Goal: Navigation & Orientation: Find specific page/section

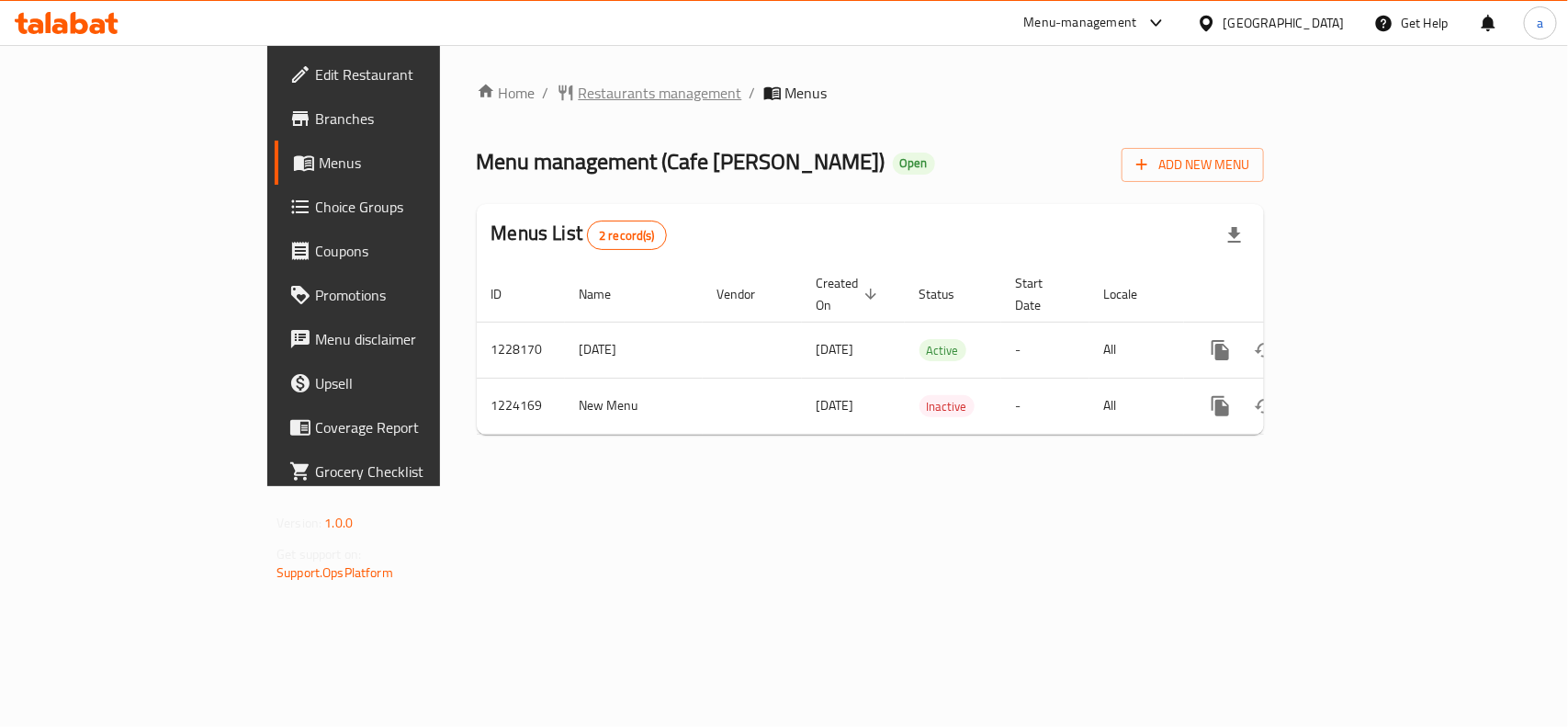
click at [579, 99] on span "Restaurants management" at bounding box center [661, 93] width 163 height 22
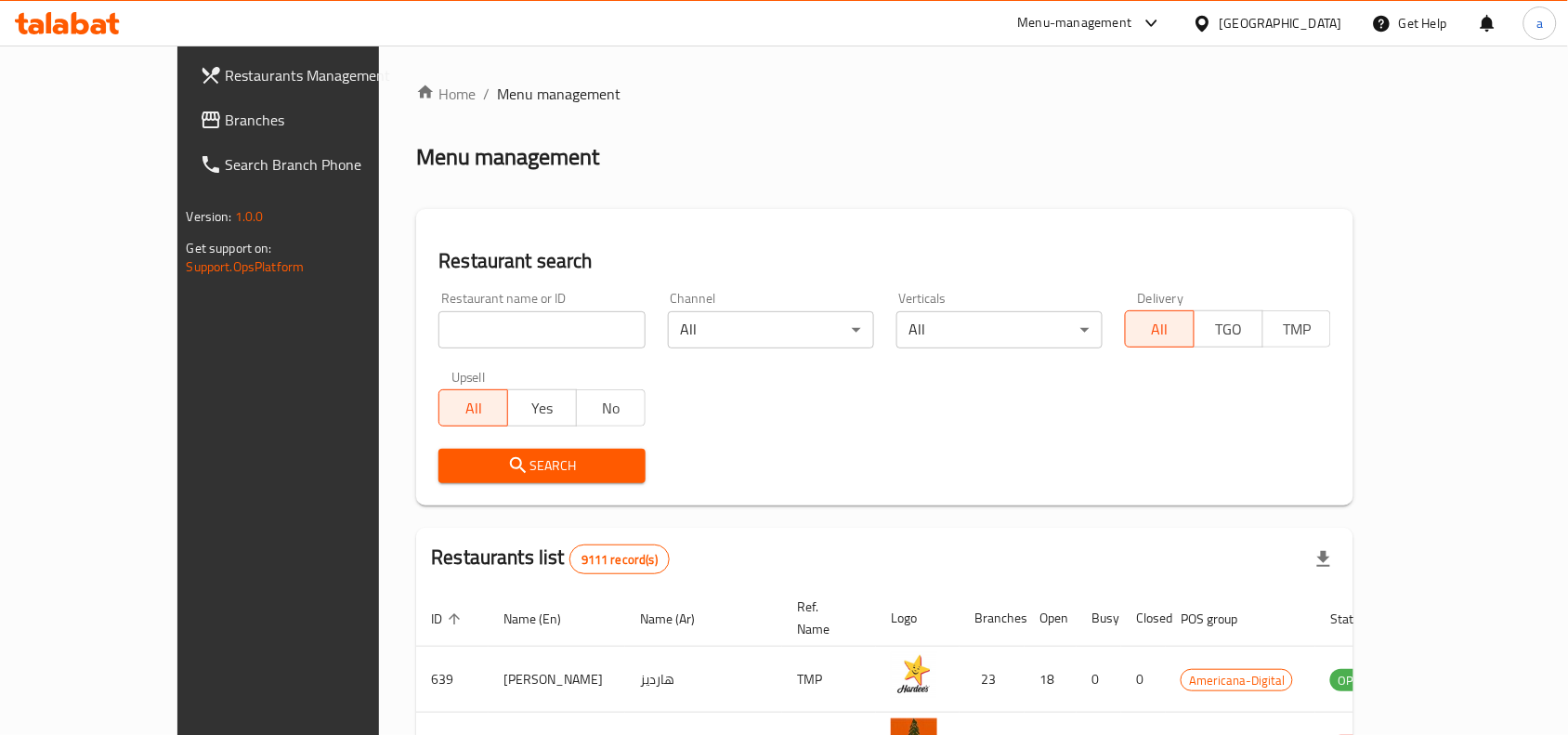
click at [185, 131] on link "Branches" at bounding box center [312, 120] width 255 height 45
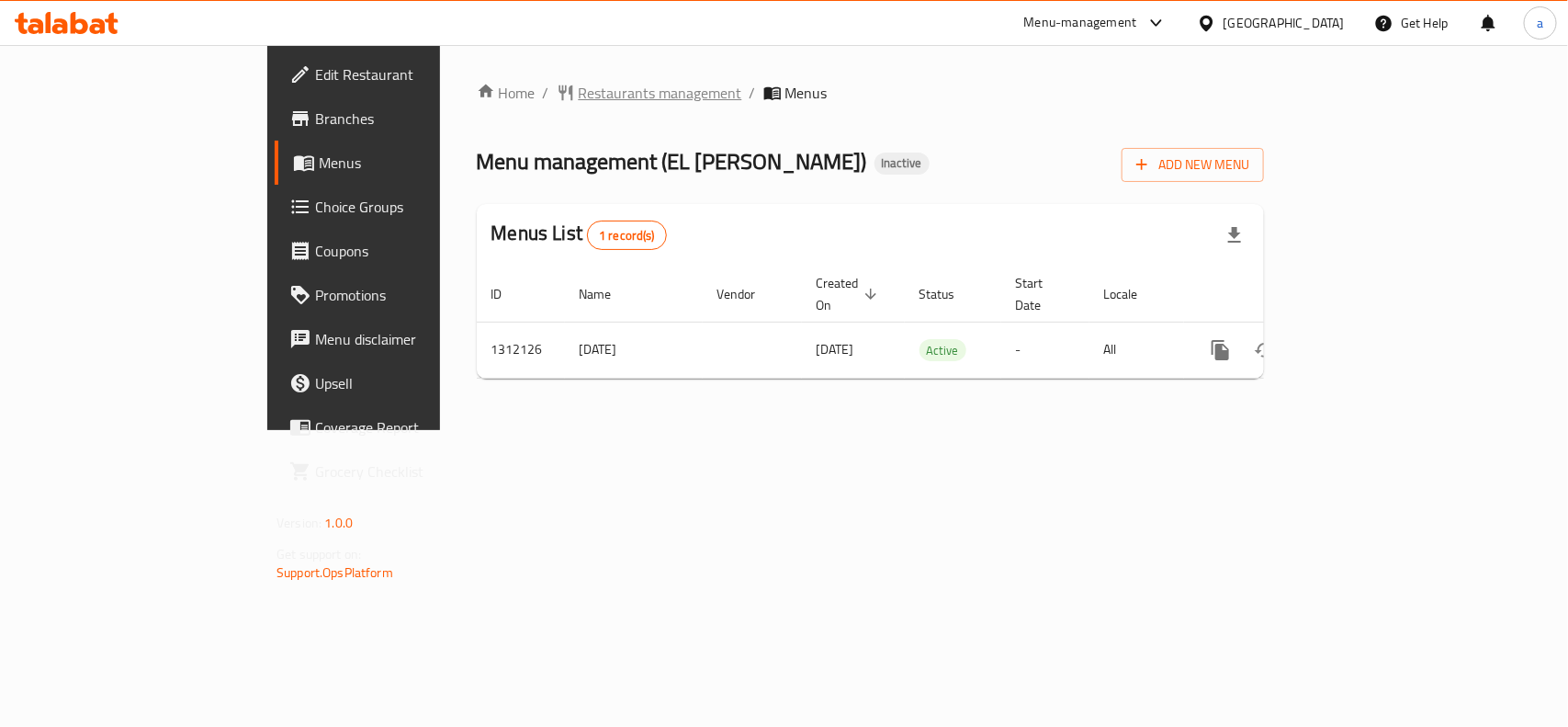
click at [579, 101] on span "Restaurants management" at bounding box center [661, 93] width 163 height 22
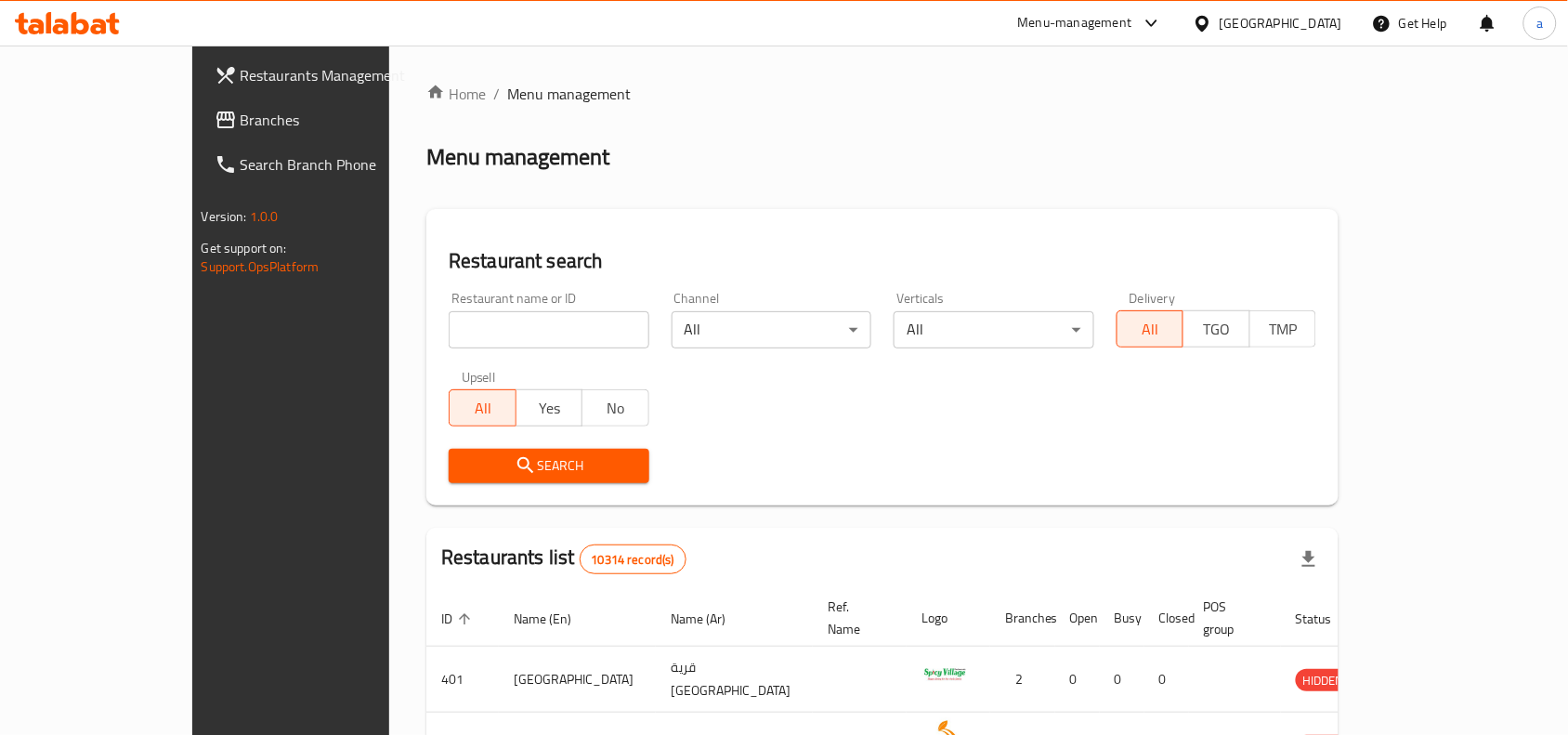
click at [241, 127] on span "Branches" at bounding box center [340, 120] width 199 height 22
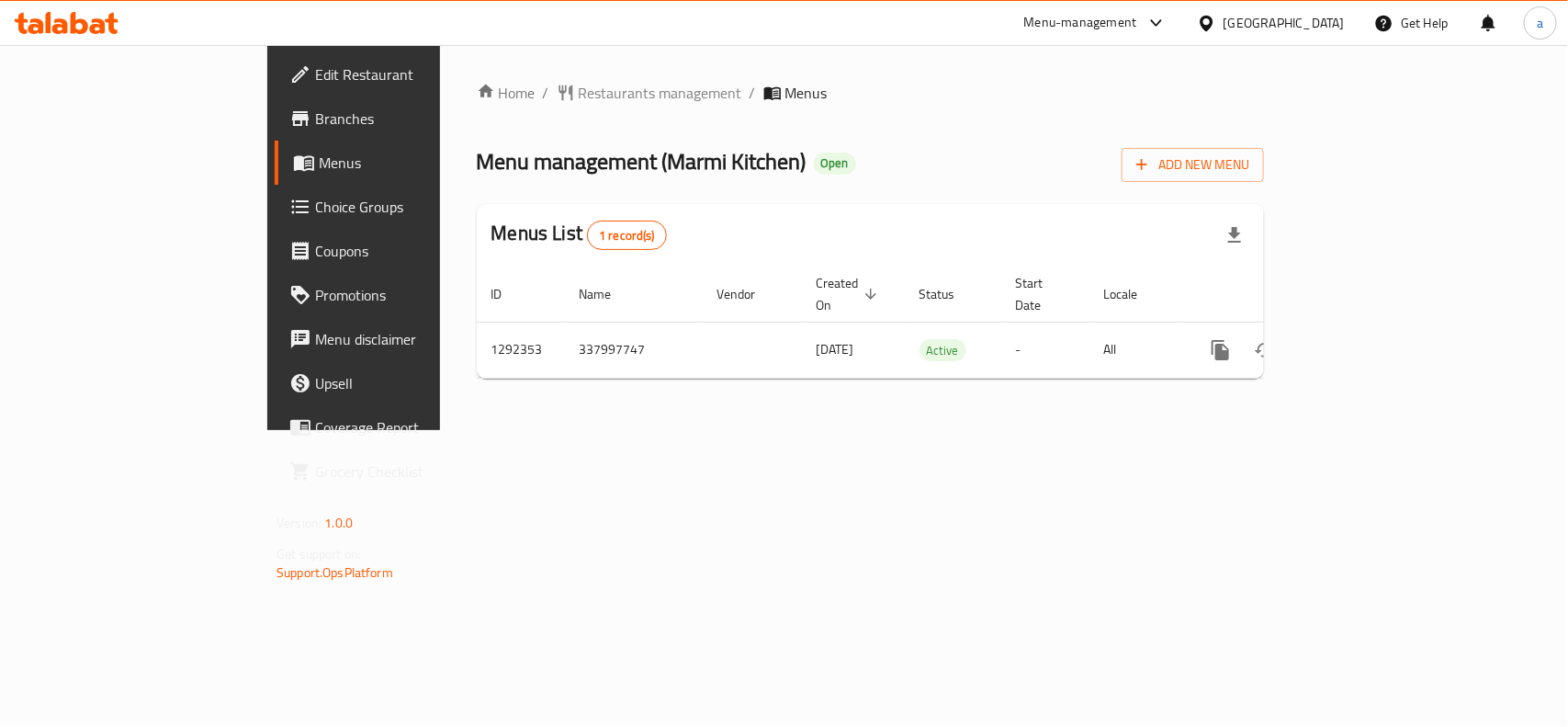
click at [477, 106] on div "Home / Restaurants management / Menus Menu management ( Marmi Kitchen ) Open Ad…" at bounding box center [871, 237] width 788 height 312
click at [579, 84] on span "Restaurants management" at bounding box center [661, 93] width 163 height 22
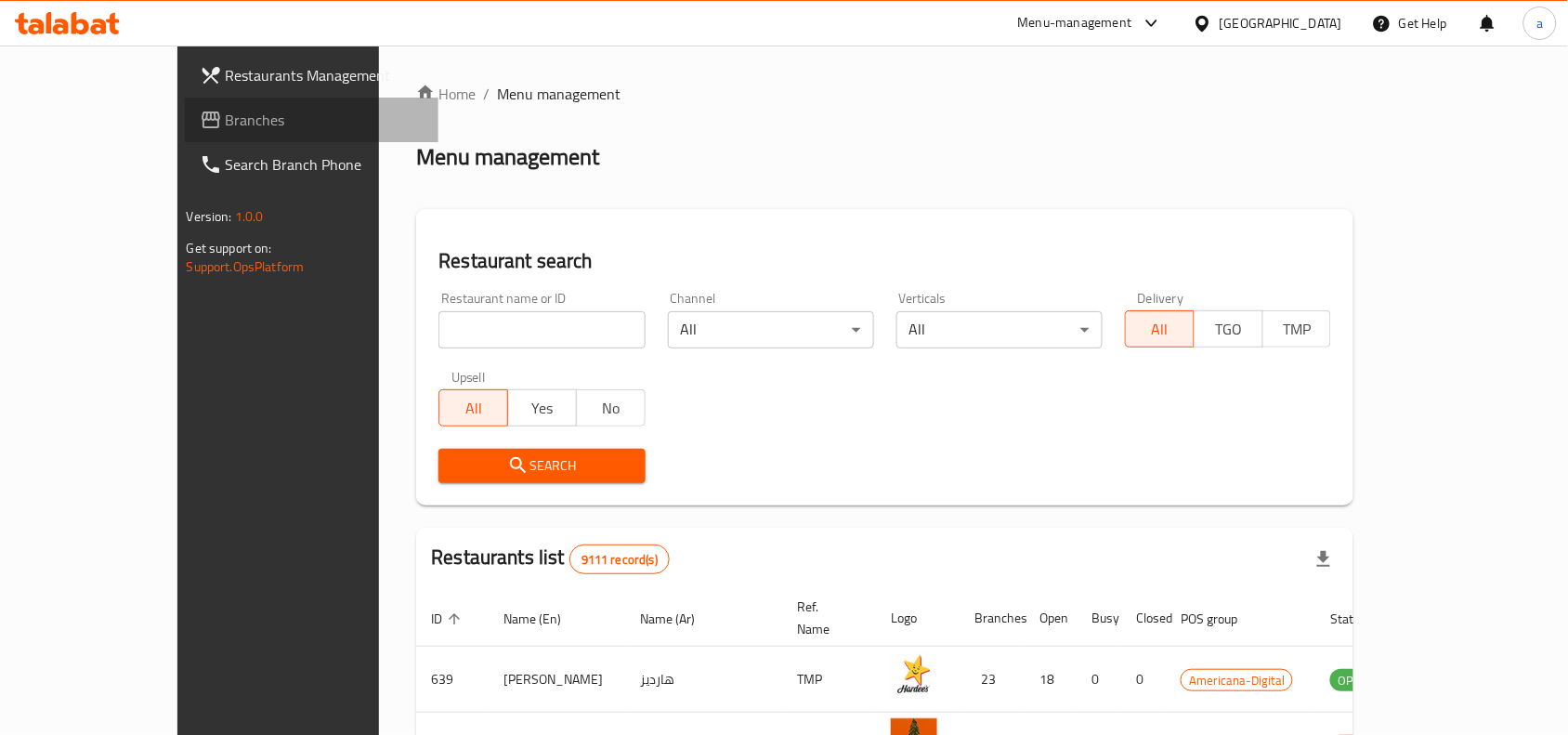
click at [226, 131] on span "Branches" at bounding box center [325, 120] width 199 height 22
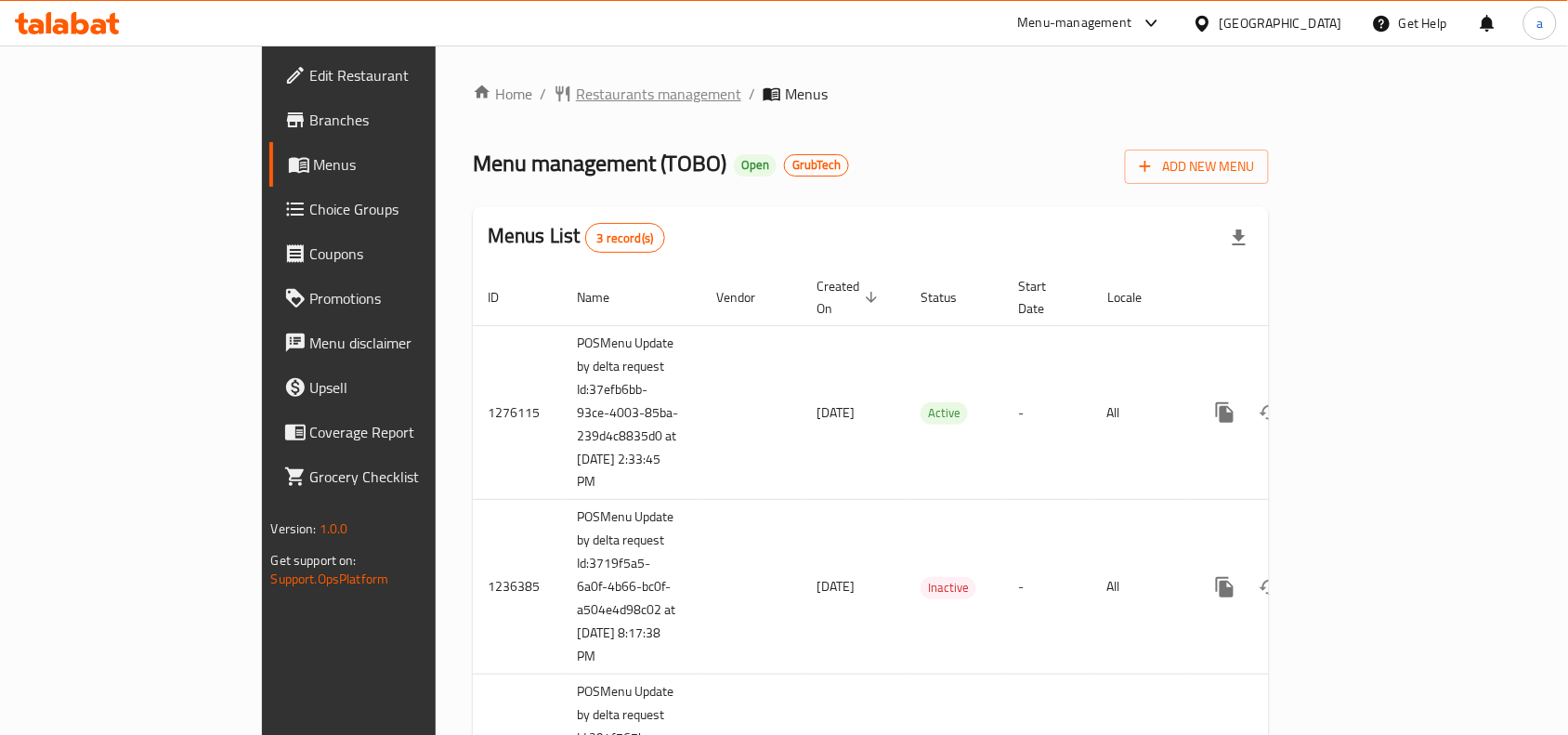
click at [576, 83] on span "Restaurants management" at bounding box center [659, 94] width 165 height 22
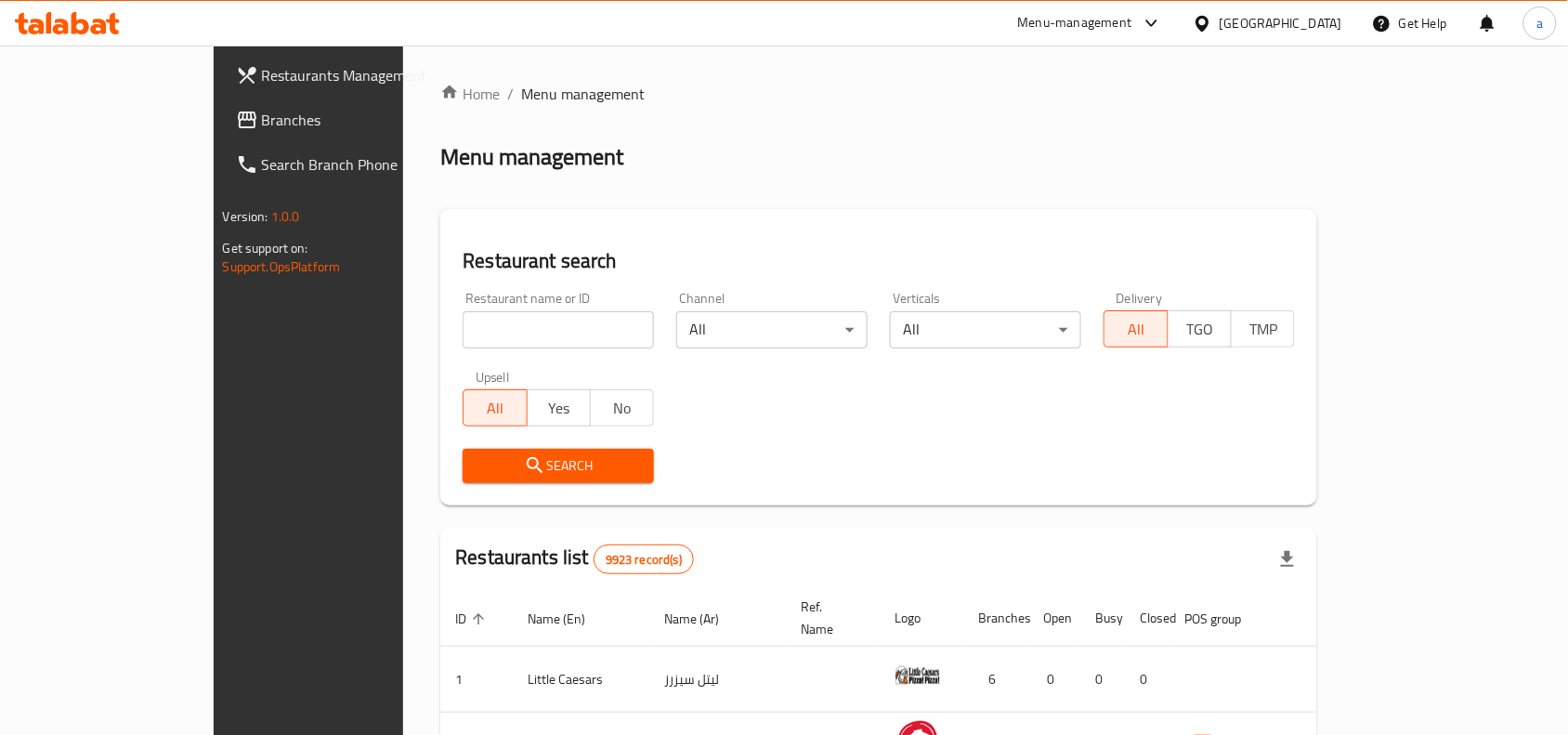
click at [485, 322] on input "search" at bounding box center [559, 330] width 191 height 38
paste input "642351"
type input "642351"
click button "Search" at bounding box center [559, 466] width 191 height 35
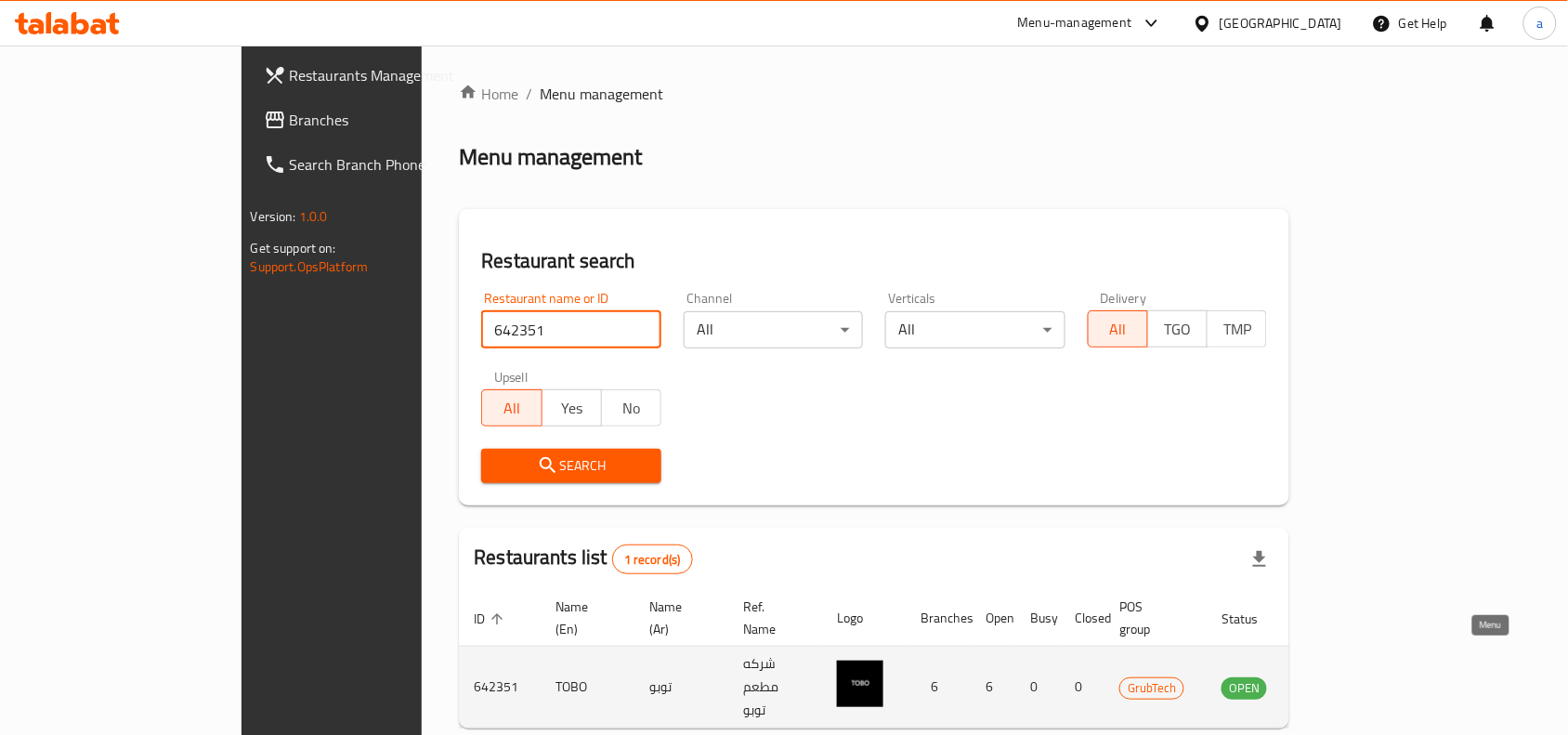
click at [1341, 677] on icon "enhanced table" at bounding box center [1331, 688] width 22 height 22
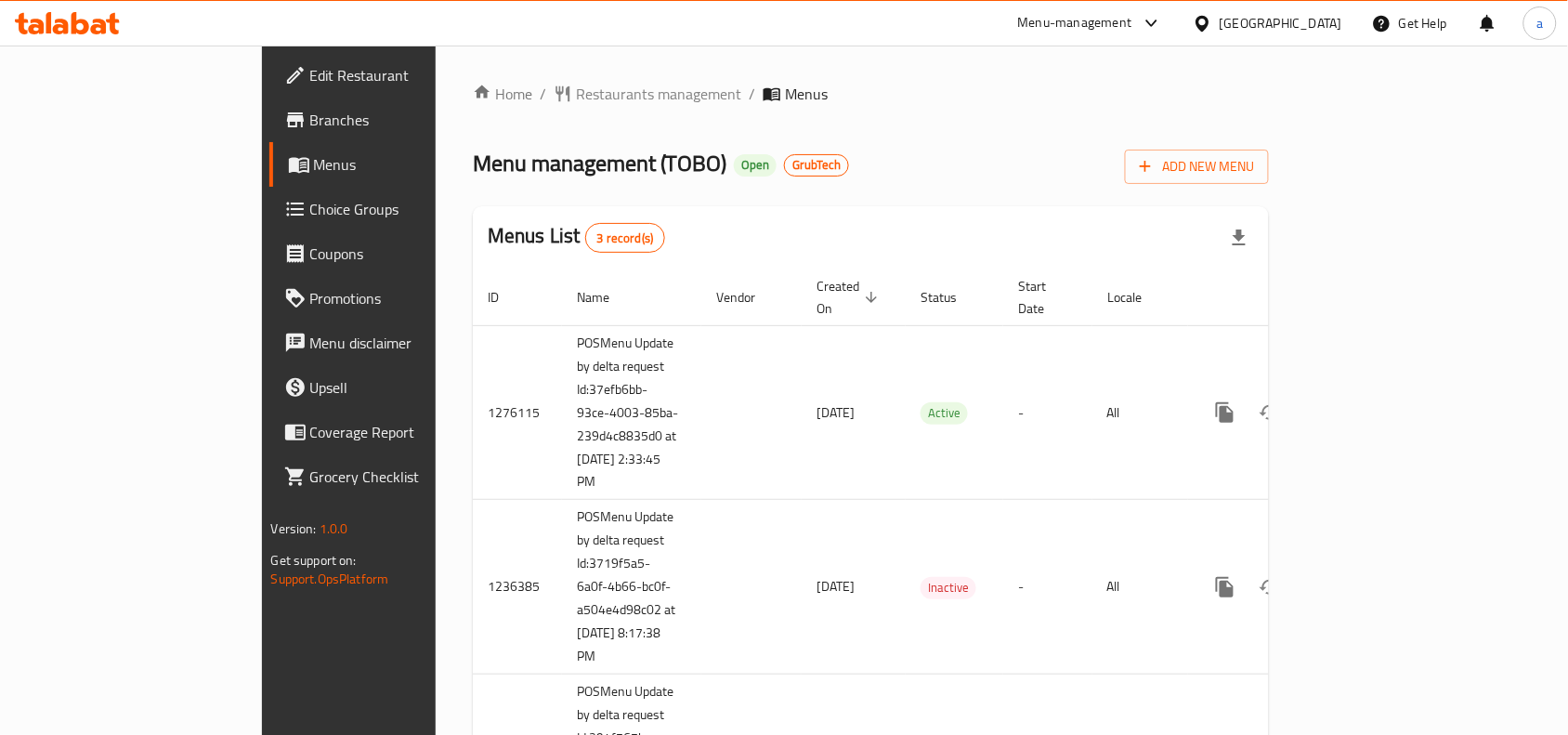
drag, startPoint x: 443, startPoint y: 95, endPoint x: 399, endPoint y: 112, distance: 47.2
click at [576, 95] on span "Restaurants management" at bounding box center [659, 94] width 165 height 22
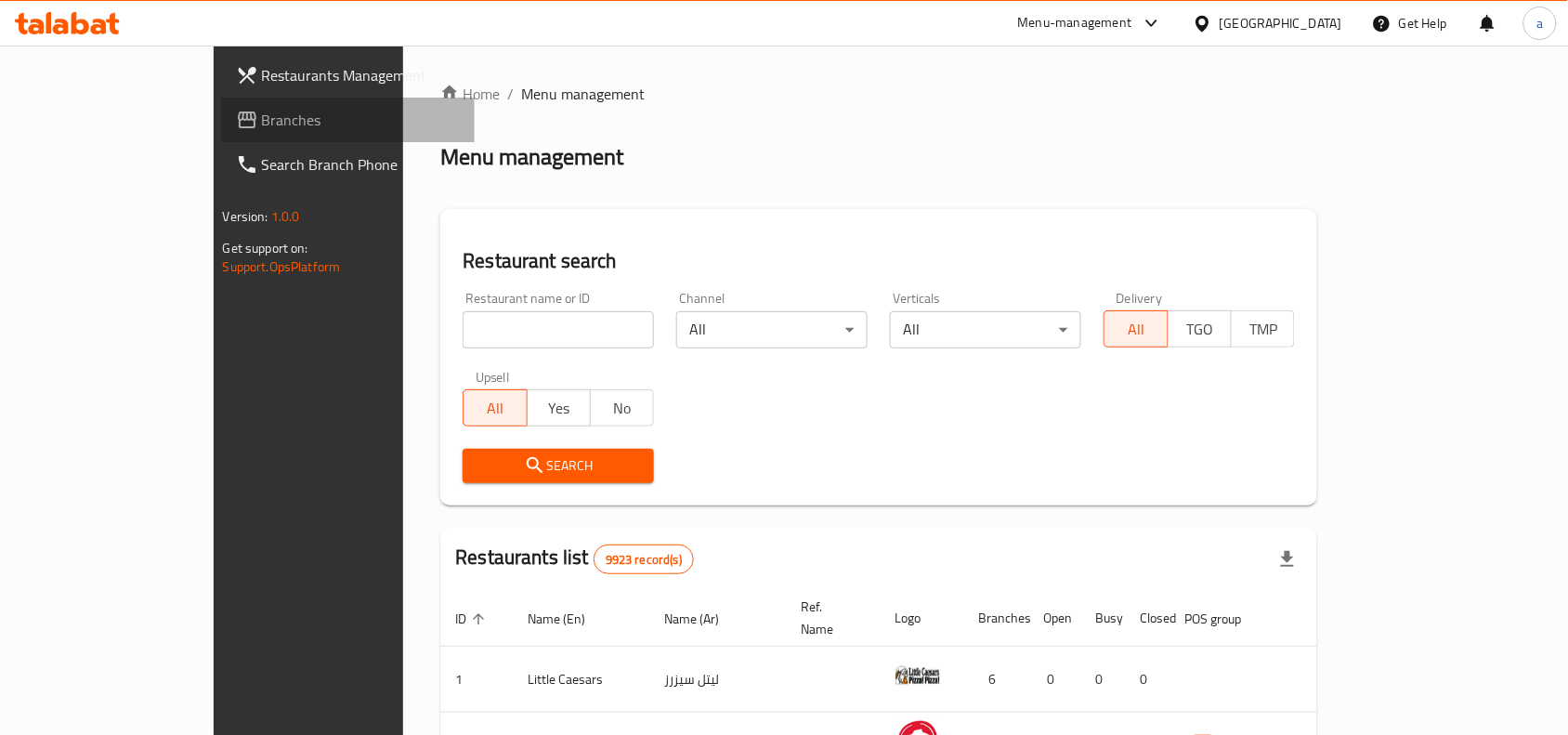
click at [262, 118] on span "Branches" at bounding box center [362, 120] width 199 height 22
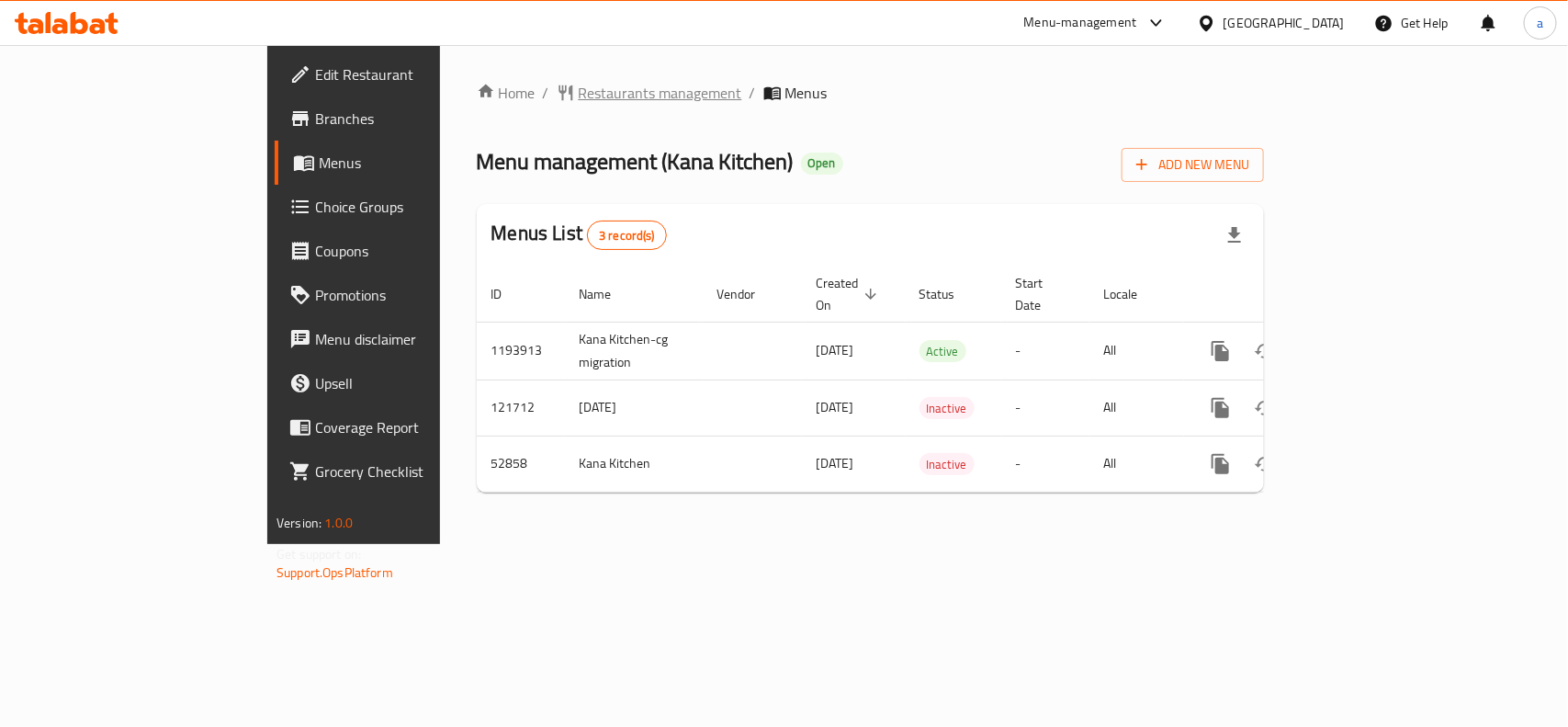
click at [579, 97] on span "Restaurants management" at bounding box center [661, 93] width 163 height 22
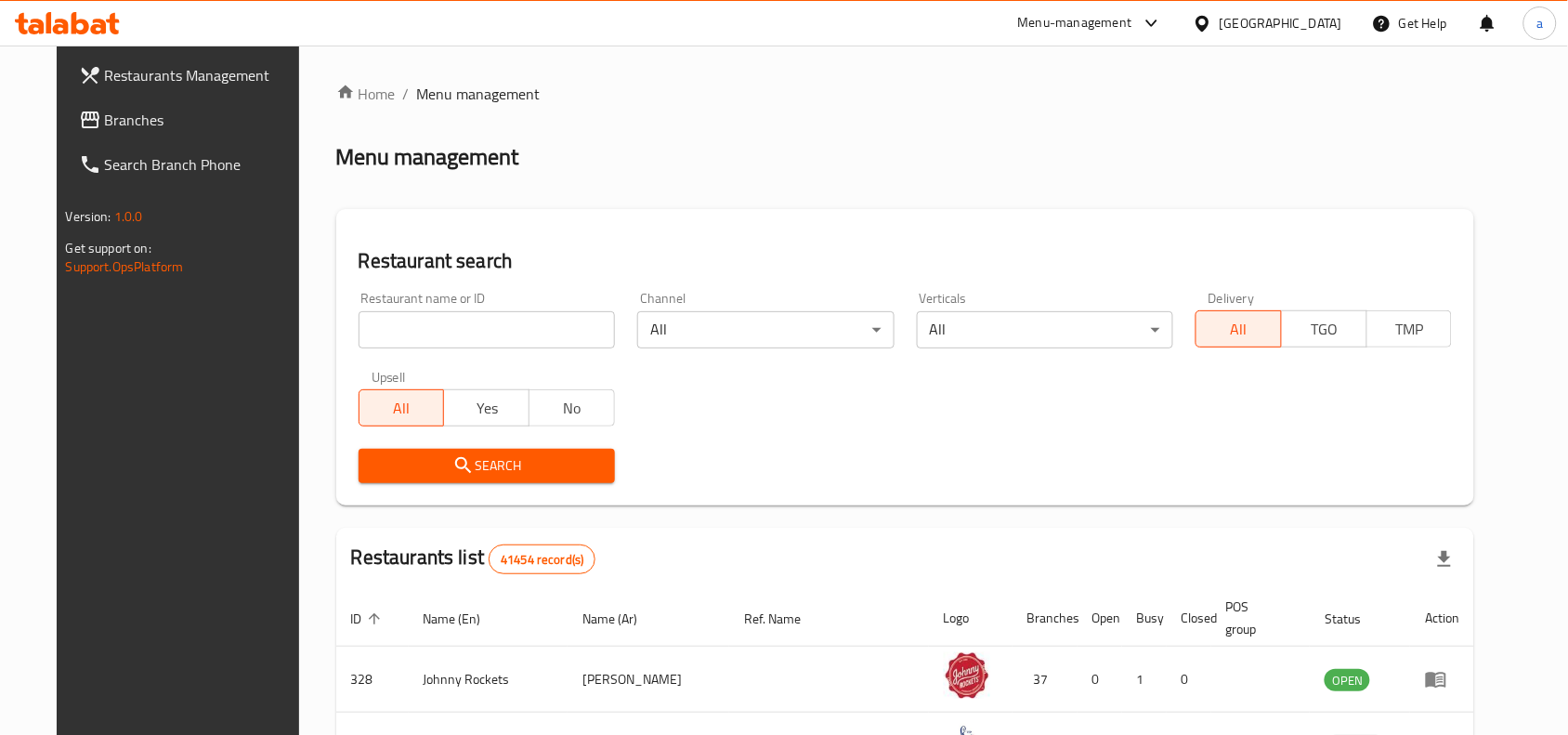
click at [105, 112] on span "Branches" at bounding box center [204, 120] width 199 height 22
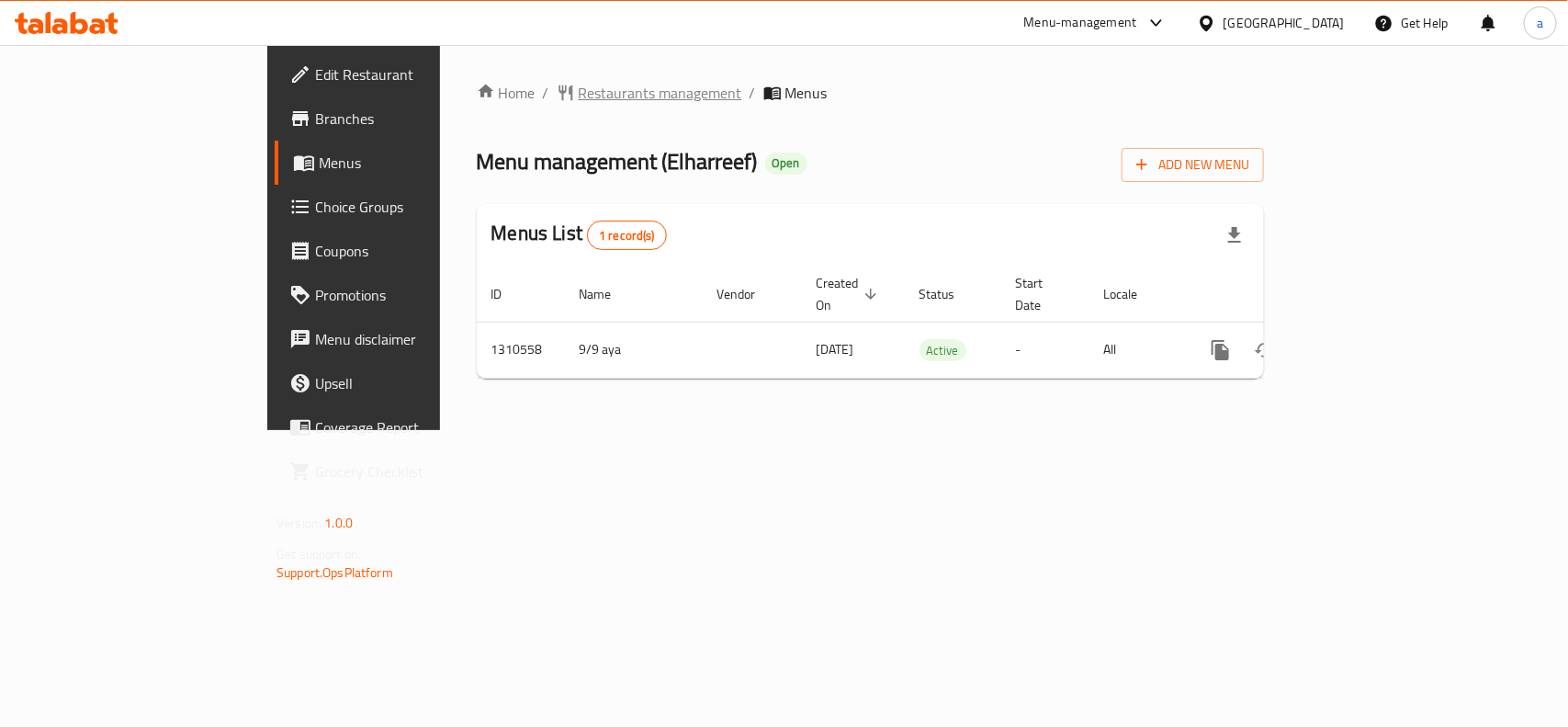
click at [579, 95] on span "Restaurants management" at bounding box center [661, 93] width 163 height 22
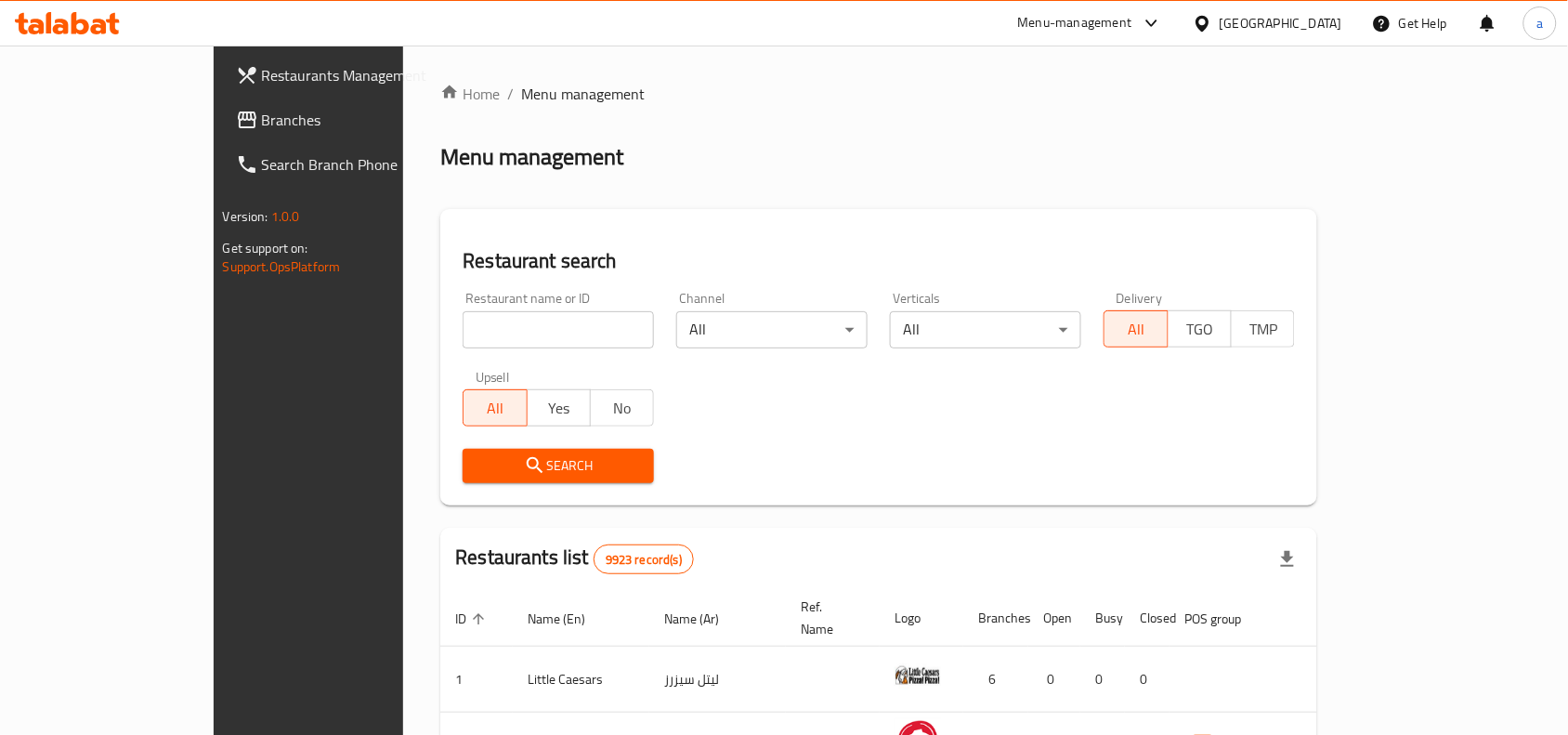
click at [262, 124] on span "Branches" at bounding box center [362, 120] width 199 height 22
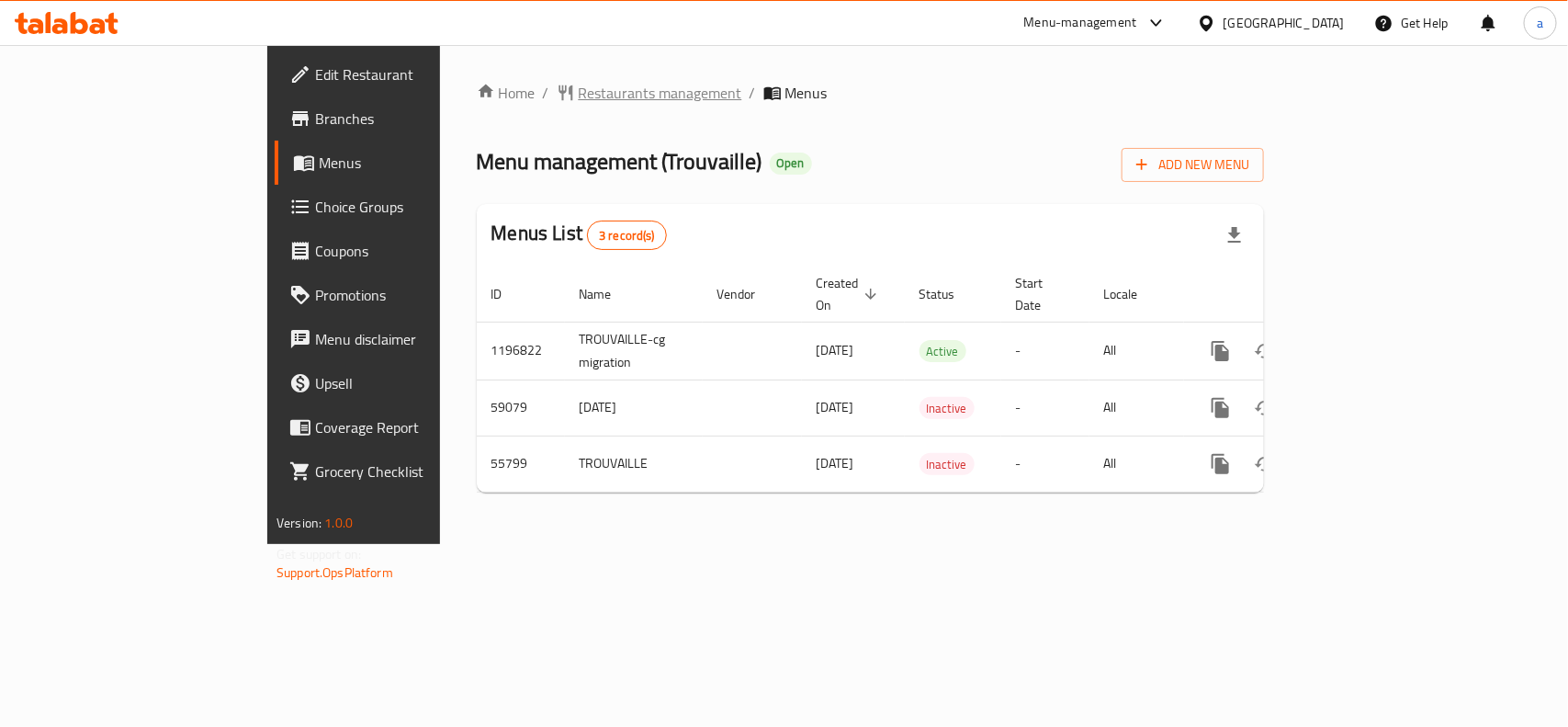
click at [579, 83] on span "Restaurants management" at bounding box center [661, 93] width 163 height 22
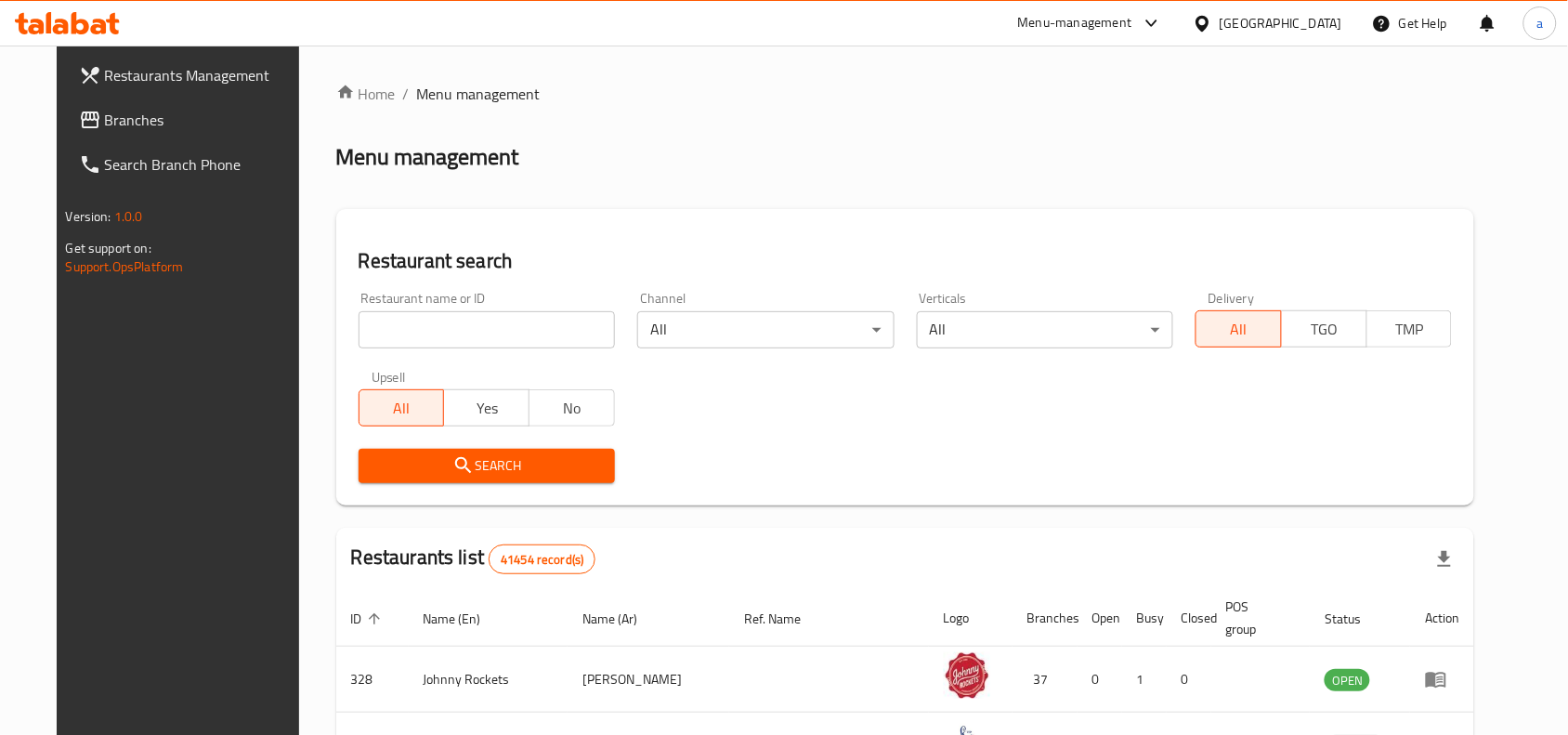
click at [64, 131] on link "Branches" at bounding box center [191, 120] width 255 height 45
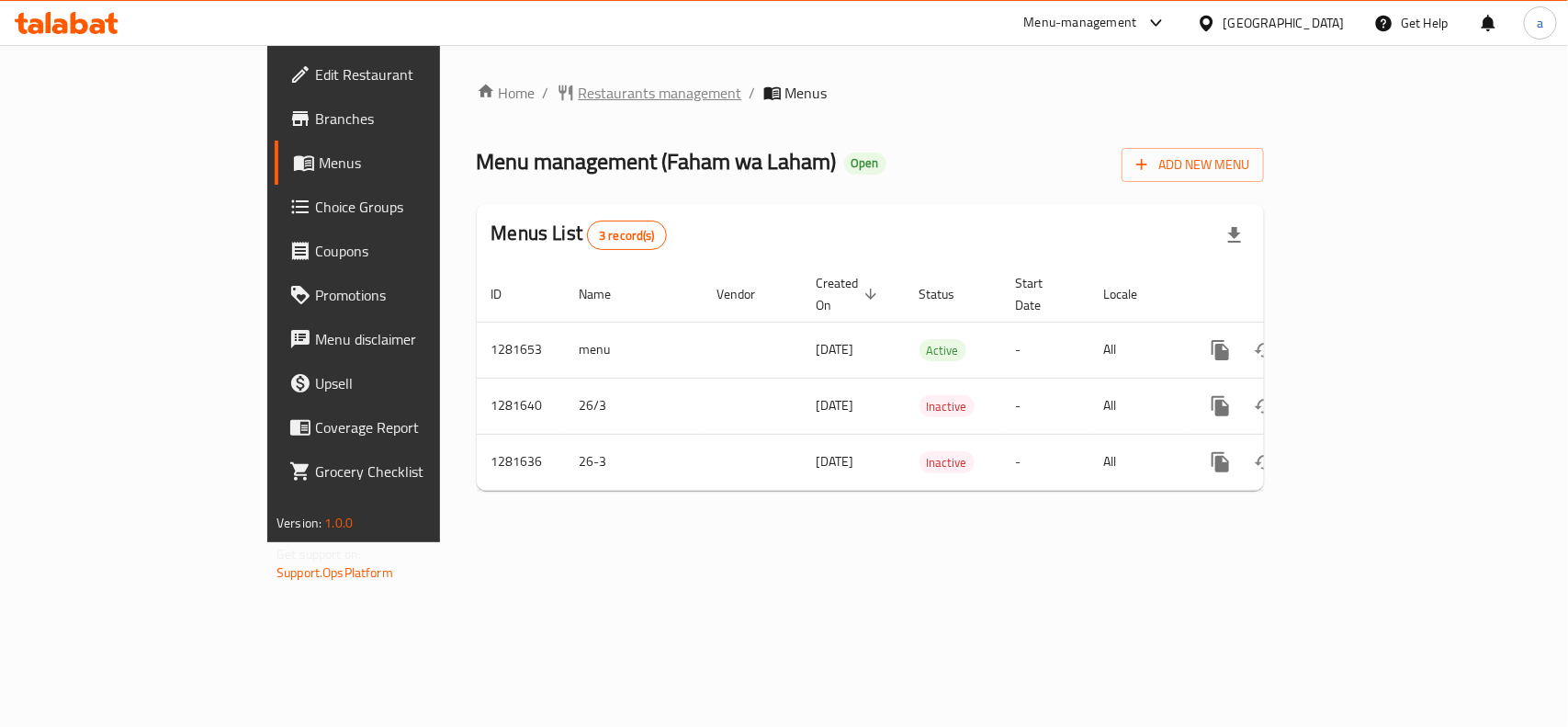
drag, startPoint x: 484, startPoint y: 112, endPoint x: 484, endPoint y: 93, distance: 19.0
click at [484, 112] on div "Home / Restaurants management / Menus Menu management ( Faham wa Laham ) Open A…" at bounding box center [871, 293] width 788 height 424
click at [579, 89] on span "Restaurants management" at bounding box center [661, 93] width 163 height 22
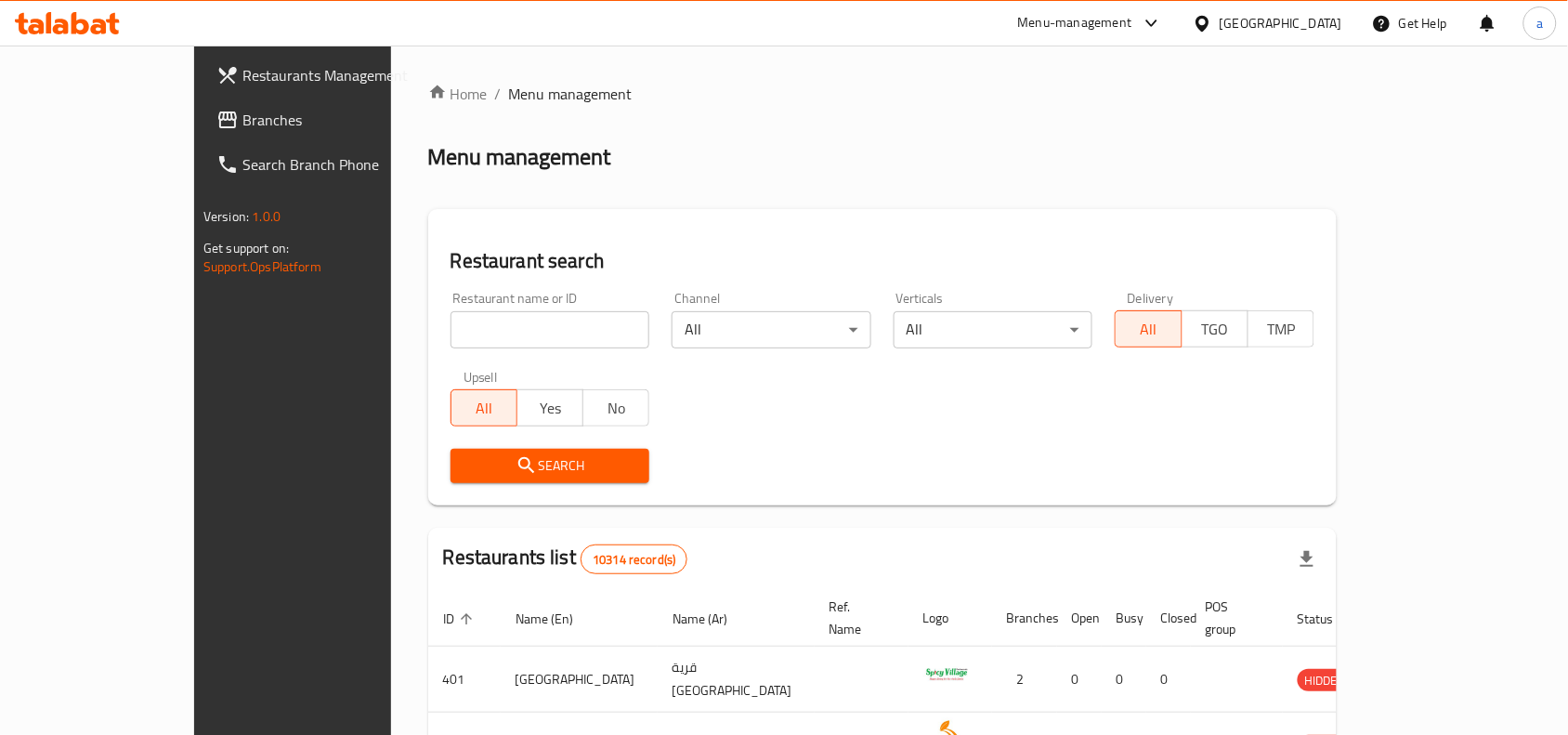
click at [243, 112] on span "Branches" at bounding box center [342, 120] width 199 height 22
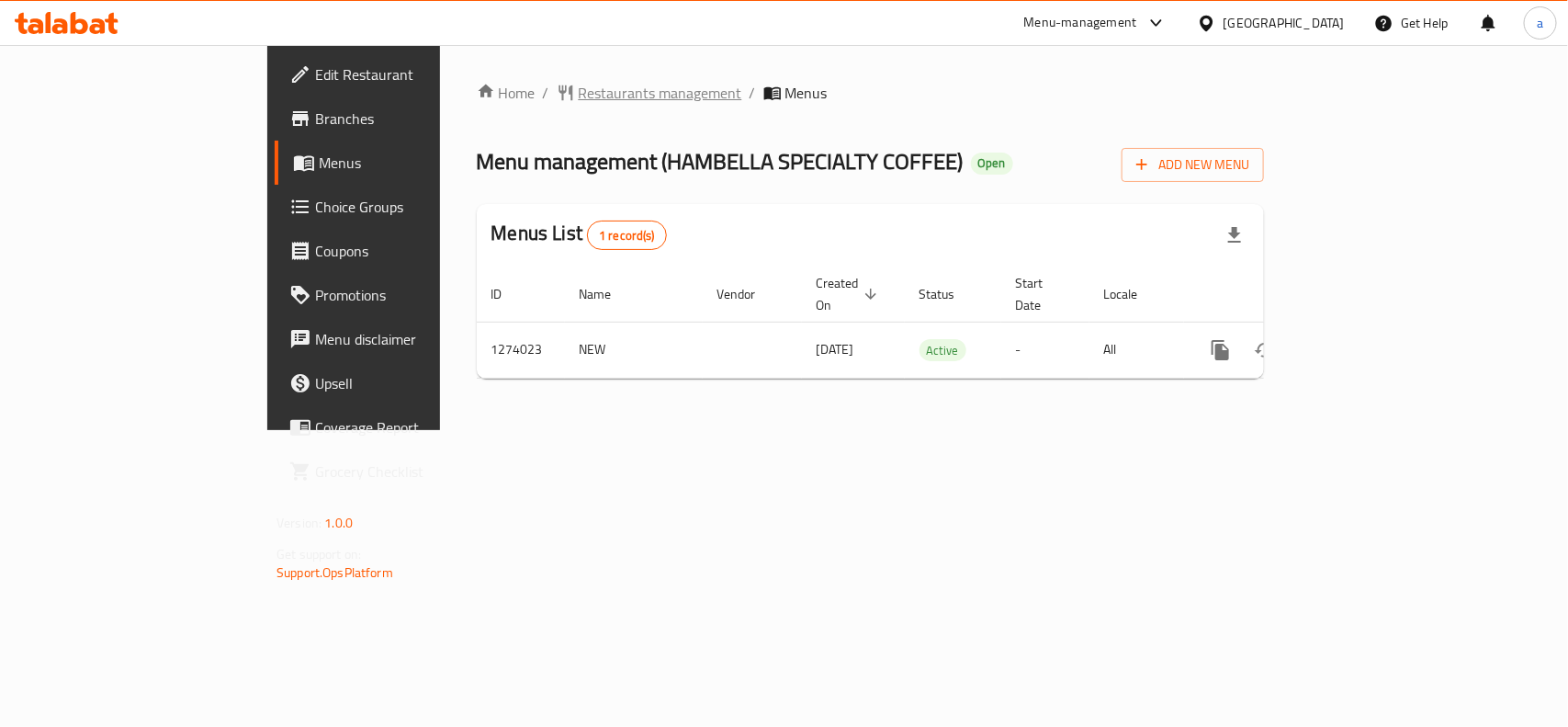
click at [579, 92] on span "Restaurants management" at bounding box center [661, 93] width 163 height 22
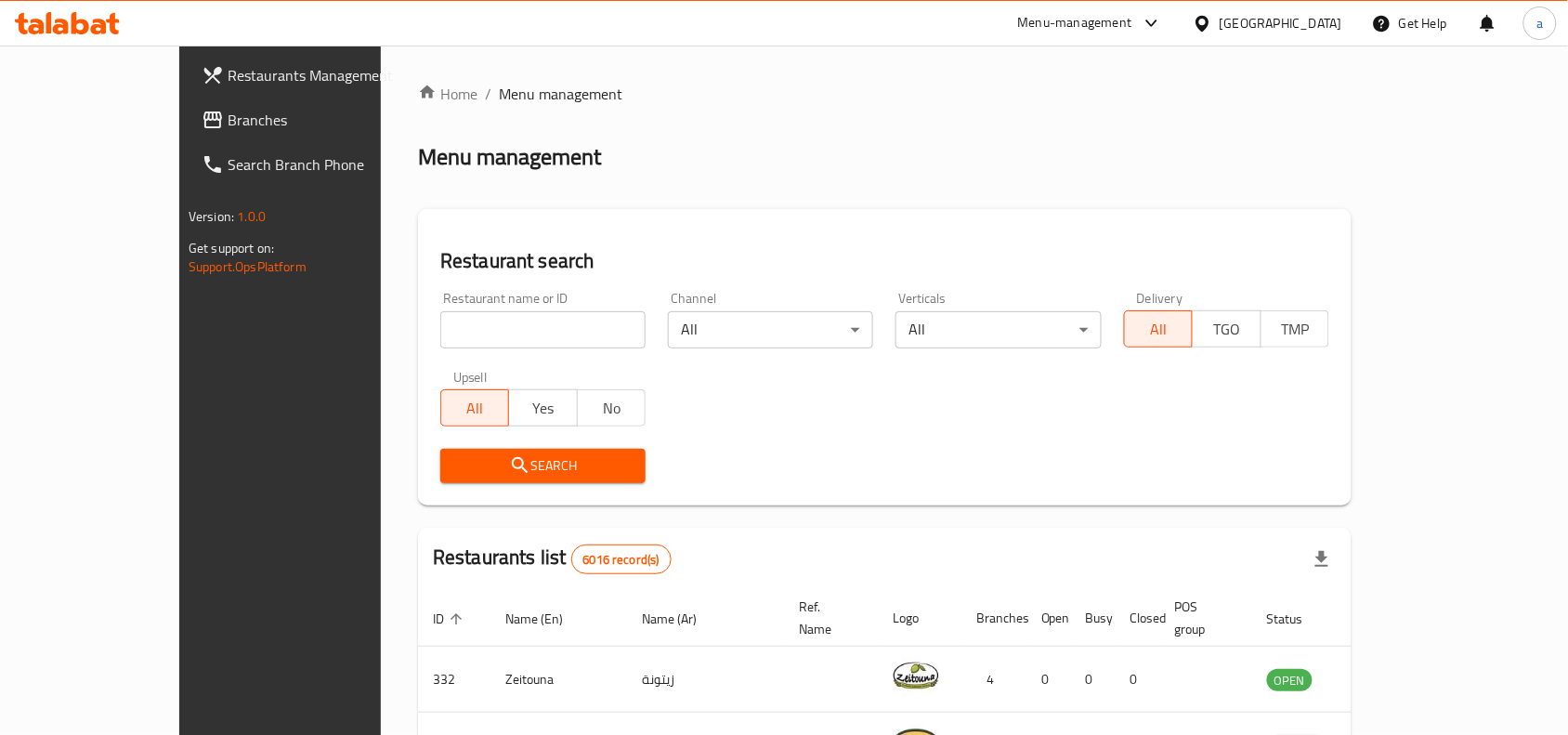
click at [228, 128] on span "Branches" at bounding box center [327, 120] width 199 height 22
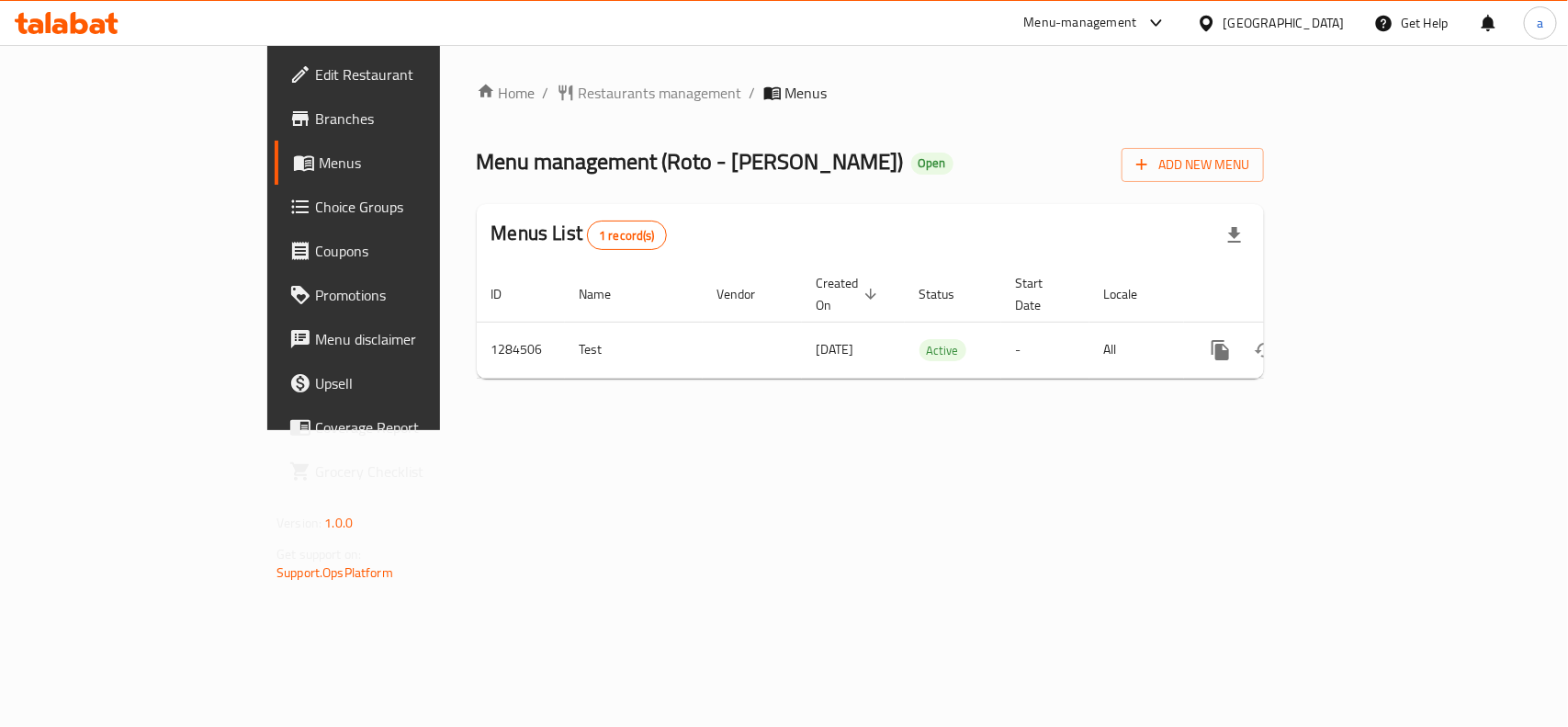
click at [487, 108] on div "Home / Restaurants management / Menus Menu management ( Roto - Al Rayyan ) Open…" at bounding box center [871, 237] width 788 height 312
click at [579, 93] on span "Restaurants management" at bounding box center [661, 93] width 163 height 22
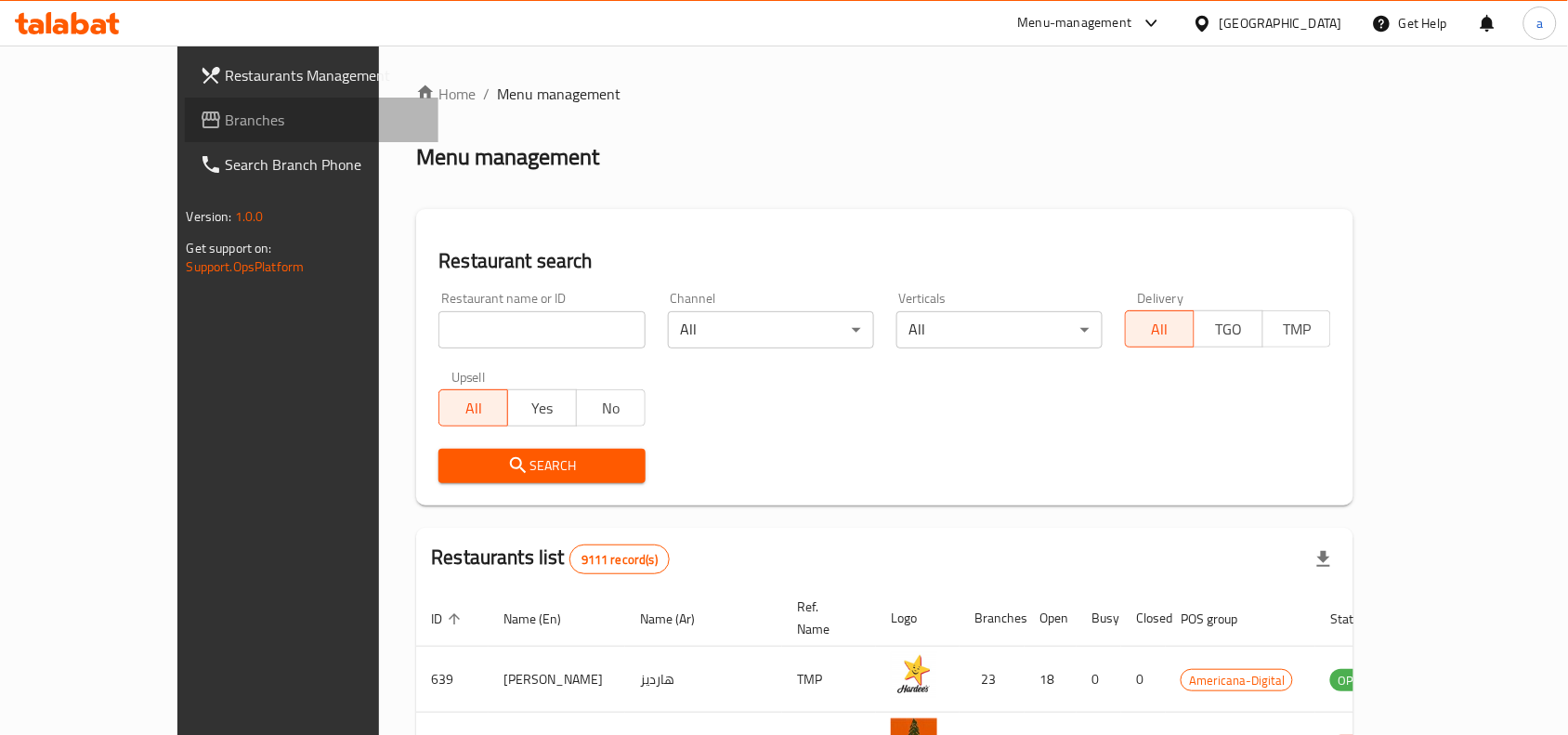
click at [226, 127] on span "Branches" at bounding box center [325, 120] width 199 height 22
